Goal: Transaction & Acquisition: Purchase product/service

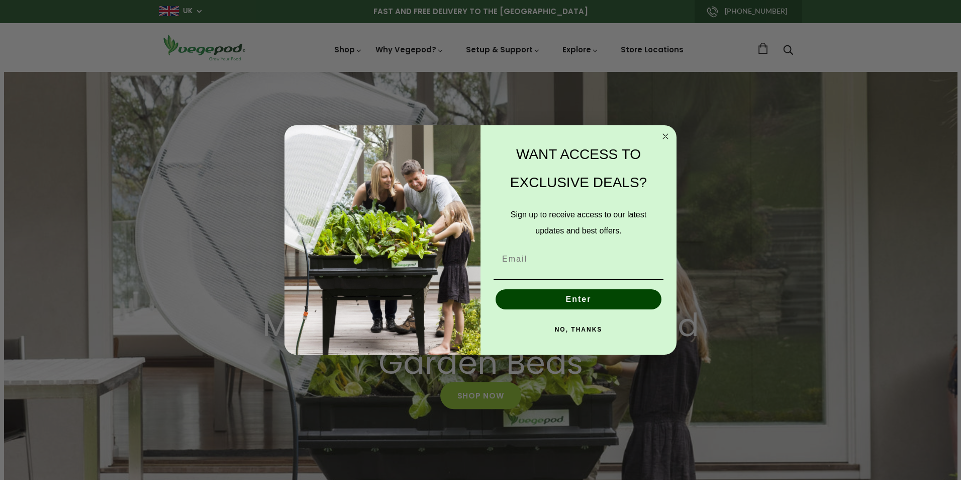
click at [672, 135] on form "WANT ACCESS TO EXCLUSIVE DEALS? Sign up to receive access to our latest updates…" at bounding box center [480, 240] width 392 height 230
click at [662, 135] on circle "Close dialog" at bounding box center [666, 136] width 12 height 12
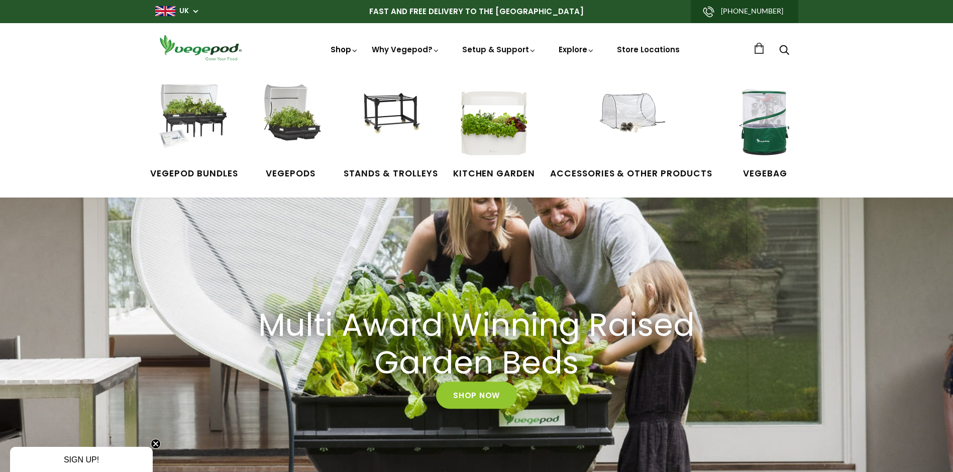
scroll to position [0, 230]
click at [204, 110] on img at bounding box center [193, 121] width 75 height 75
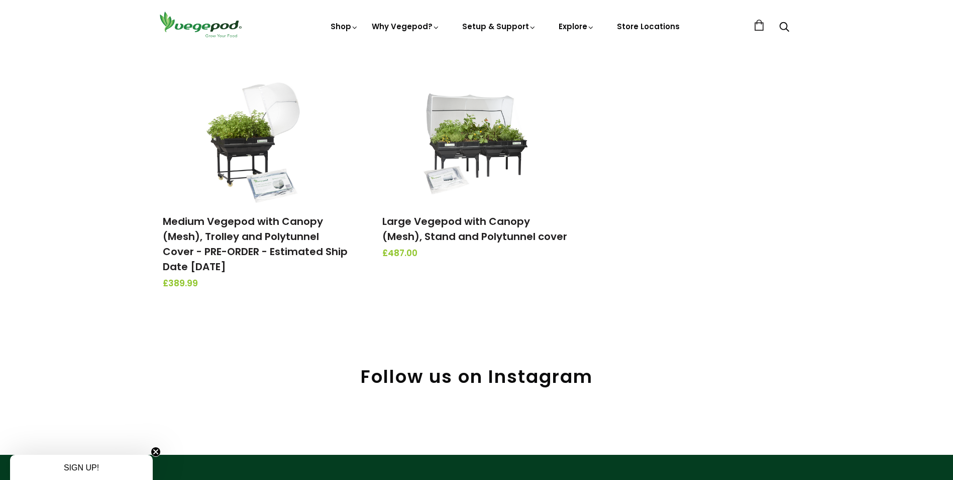
scroll to position [251, 0]
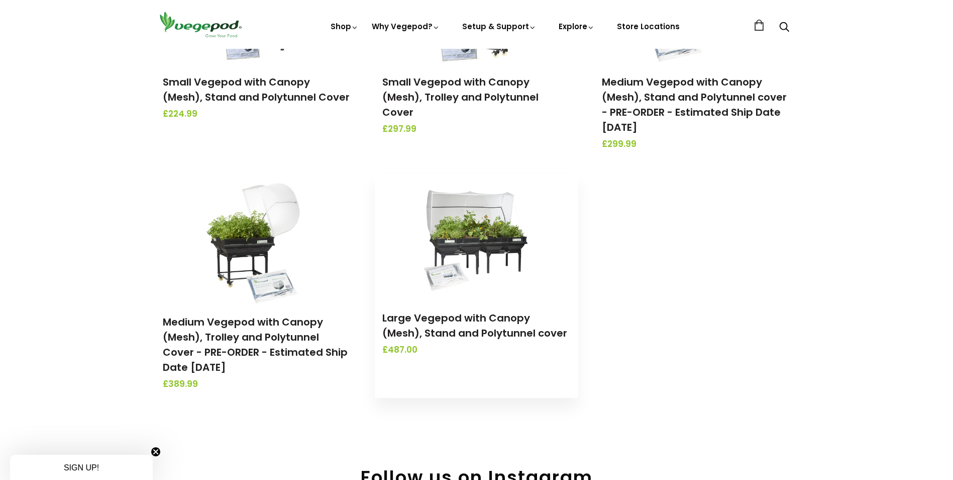
click at [484, 251] on img at bounding box center [477, 236] width 106 height 126
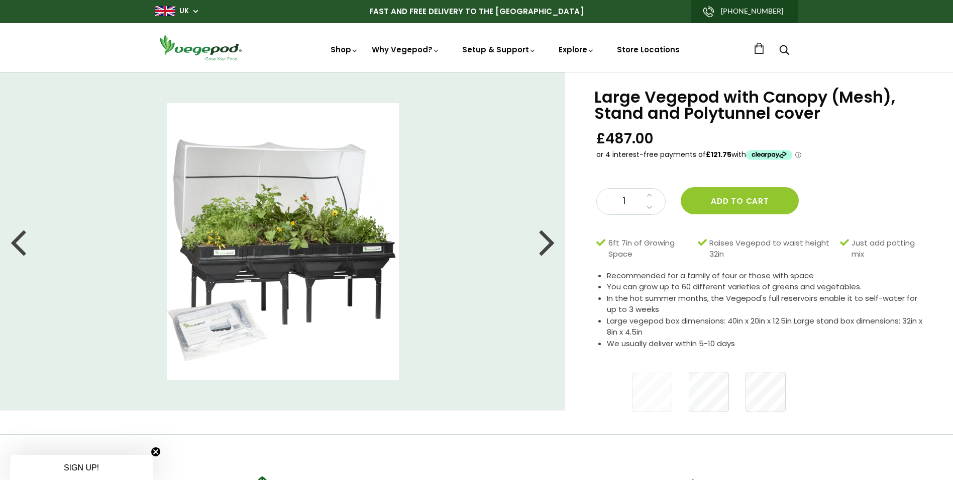
click at [551, 246] on div at bounding box center [547, 241] width 16 height 45
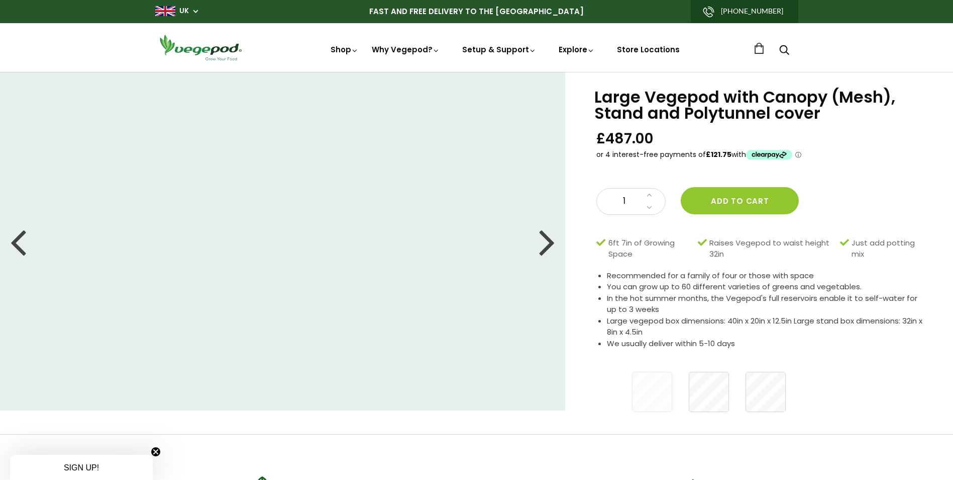
click at [551, 246] on div at bounding box center [547, 241] width 16 height 45
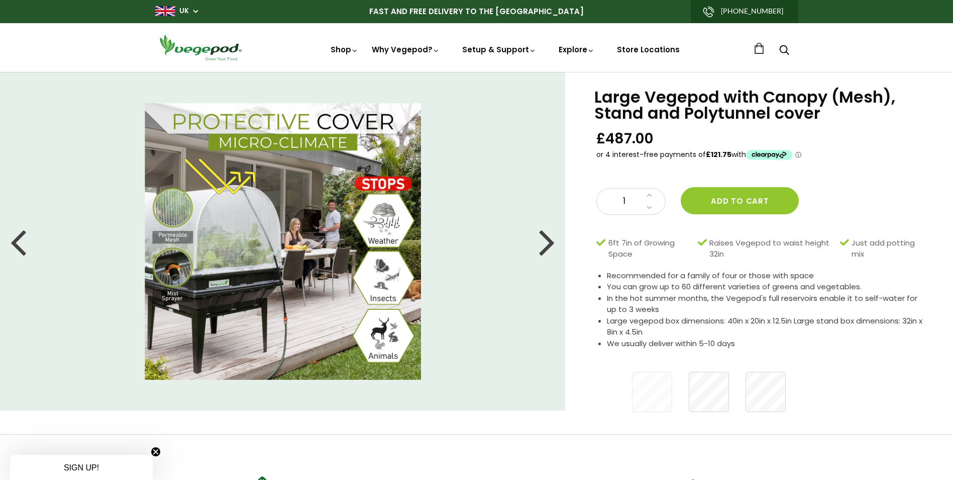
click at [551, 246] on div at bounding box center [547, 241] width 16 height 45
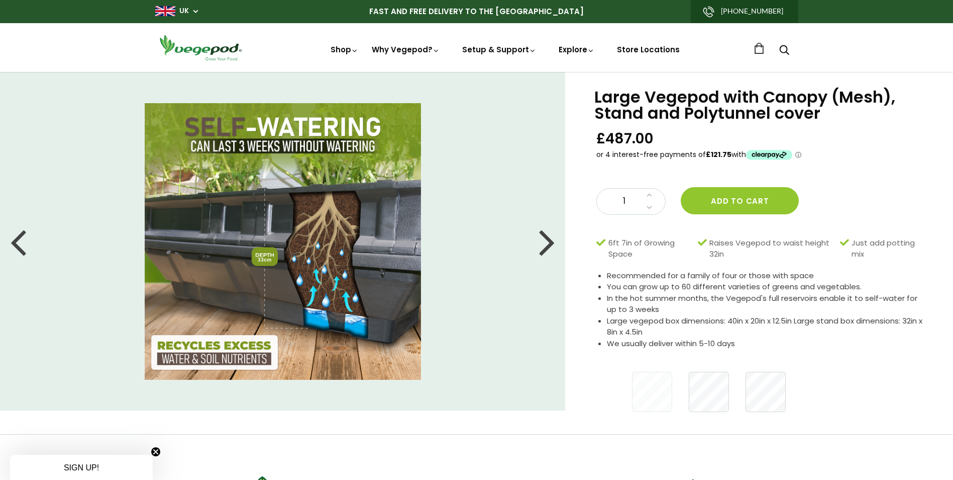
click at [551, 246] on div at bounding box center [547, 241] width 16 height 45
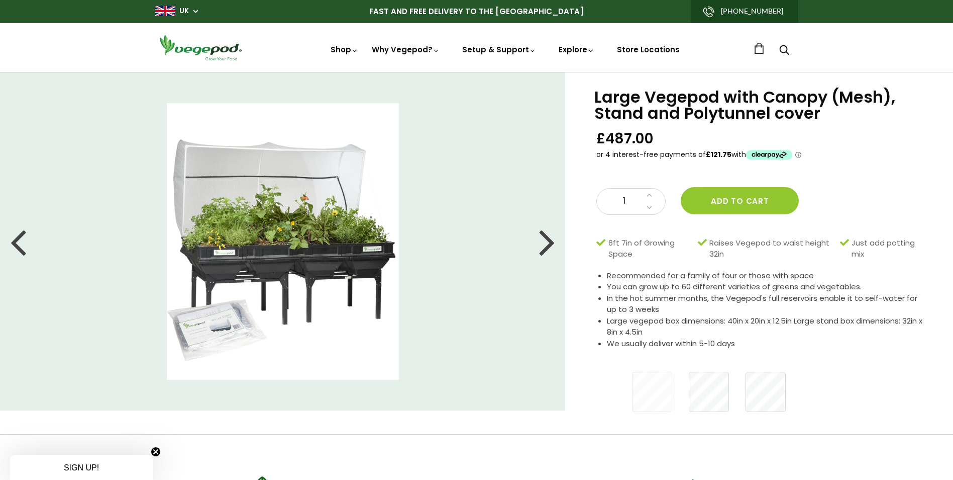
click at [551, 246] on div at bounding box center [547, 241] width 16 height 45
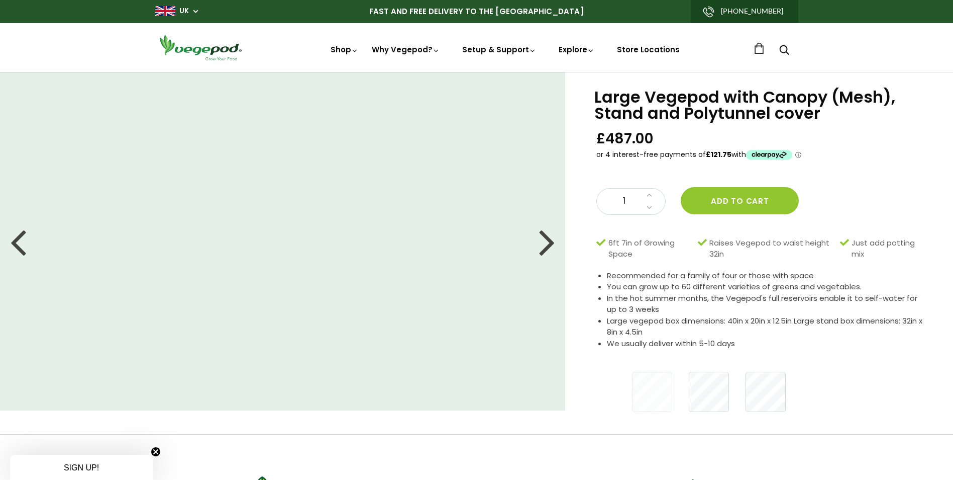
click at [551, 246] on div at bounding box center [547, 241] width 16 height 45
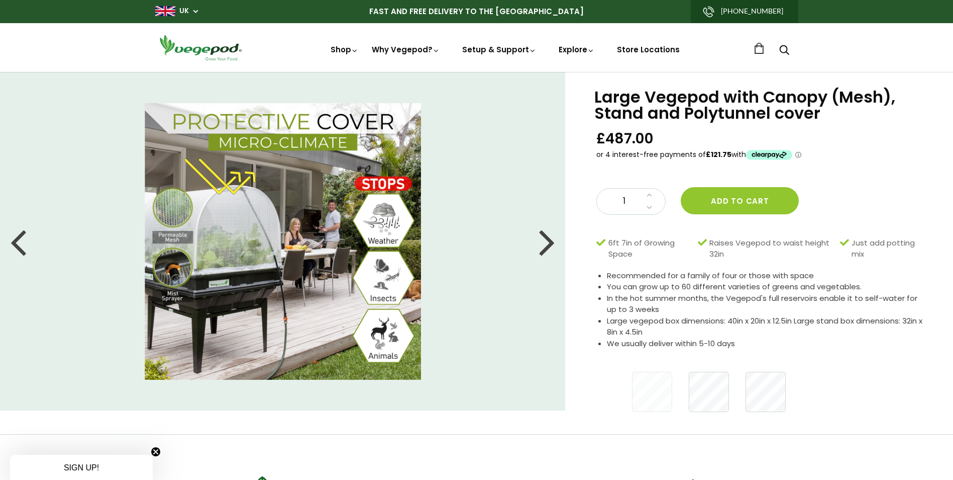
click at [551, 246] on div at bounding box center [547, 241] width 16 height 45
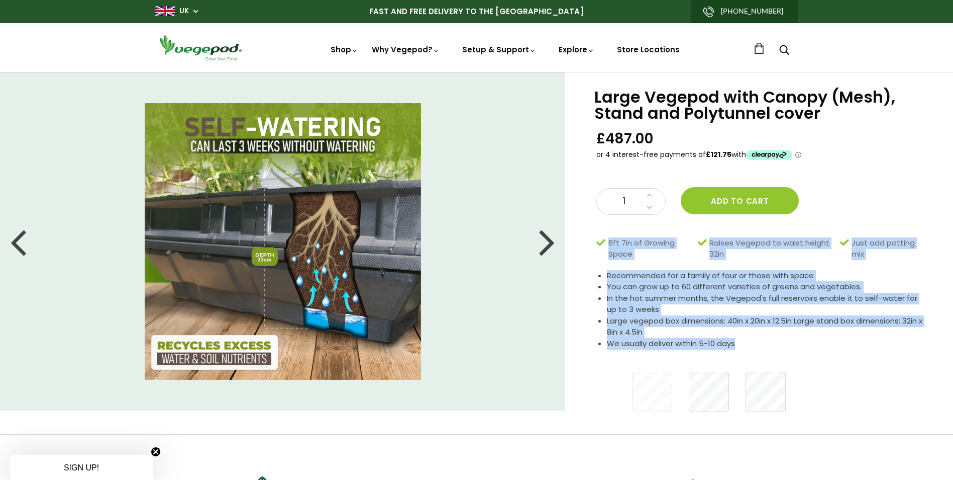
drag, startPoint x: 741, startPoint y: 343, endPoint x: 587, endPoint y: 244, distance: 183.6
click at [587, 244] on div "Large Vegepod with Canopy (Mesh), Stand and Polytunnel cover £487.00 1 Add to c…" at bounding box center [759, 253] width 388 height 362
copy div "6ft 7in of Growing Space Raises Vegepod to waist height 32in Just add potting m…"
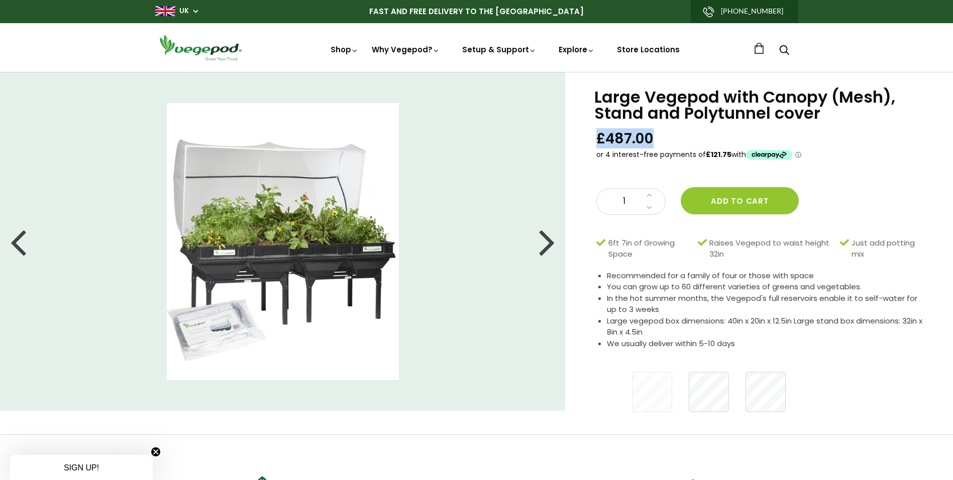
drag, startPoint x: 651, startPoint y: 136, endPoint x: 582, endPoint y: 140, distance: 70.0
click at [582, 140] on div "Large Vegepod with Canopy (Mesh), Stand and Polytunnel cover £487.00 1 Add to c…" at bounding box center [759, 253] width 388 height 362
